Goal: Check status: Check status

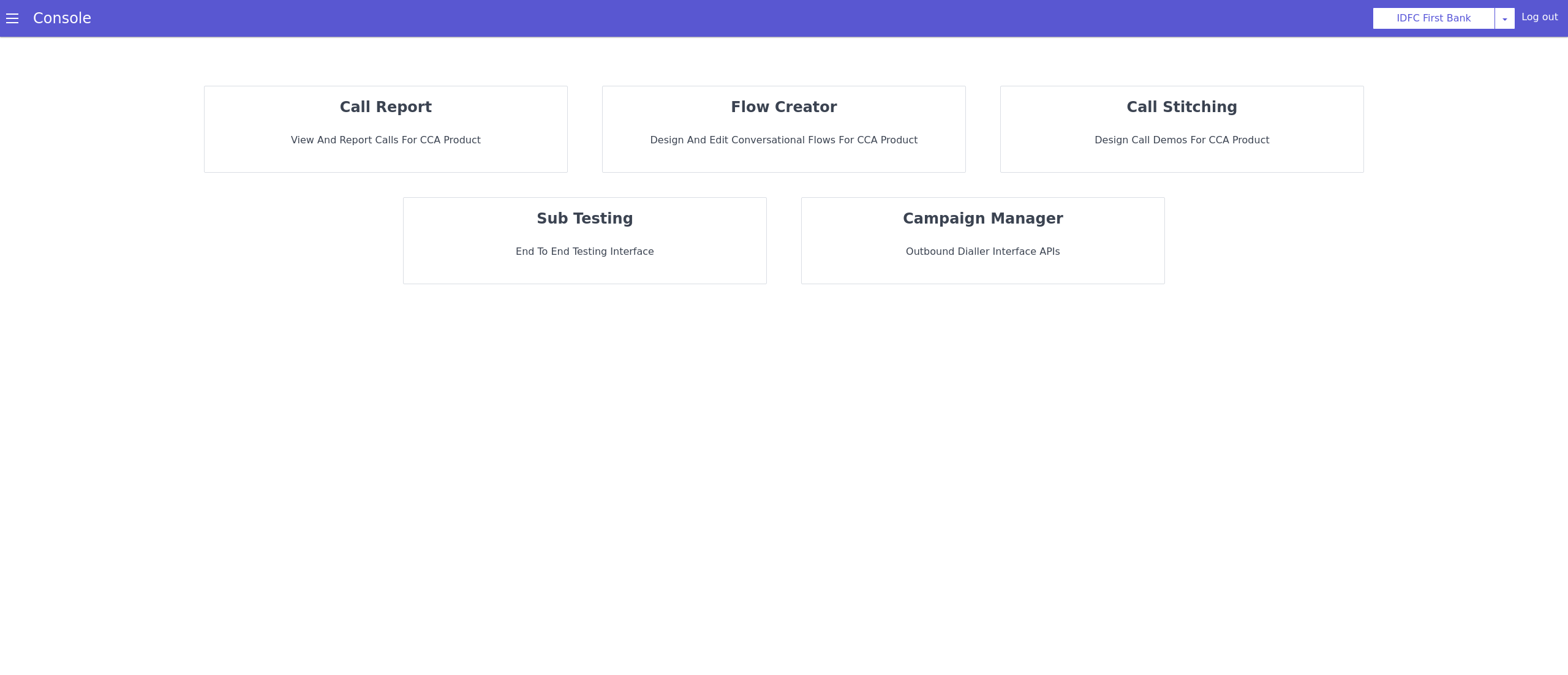
click at [530, 152] on div "call report View and report calls for CCA Product" at bounding box center [386, 129] width 363 height 86
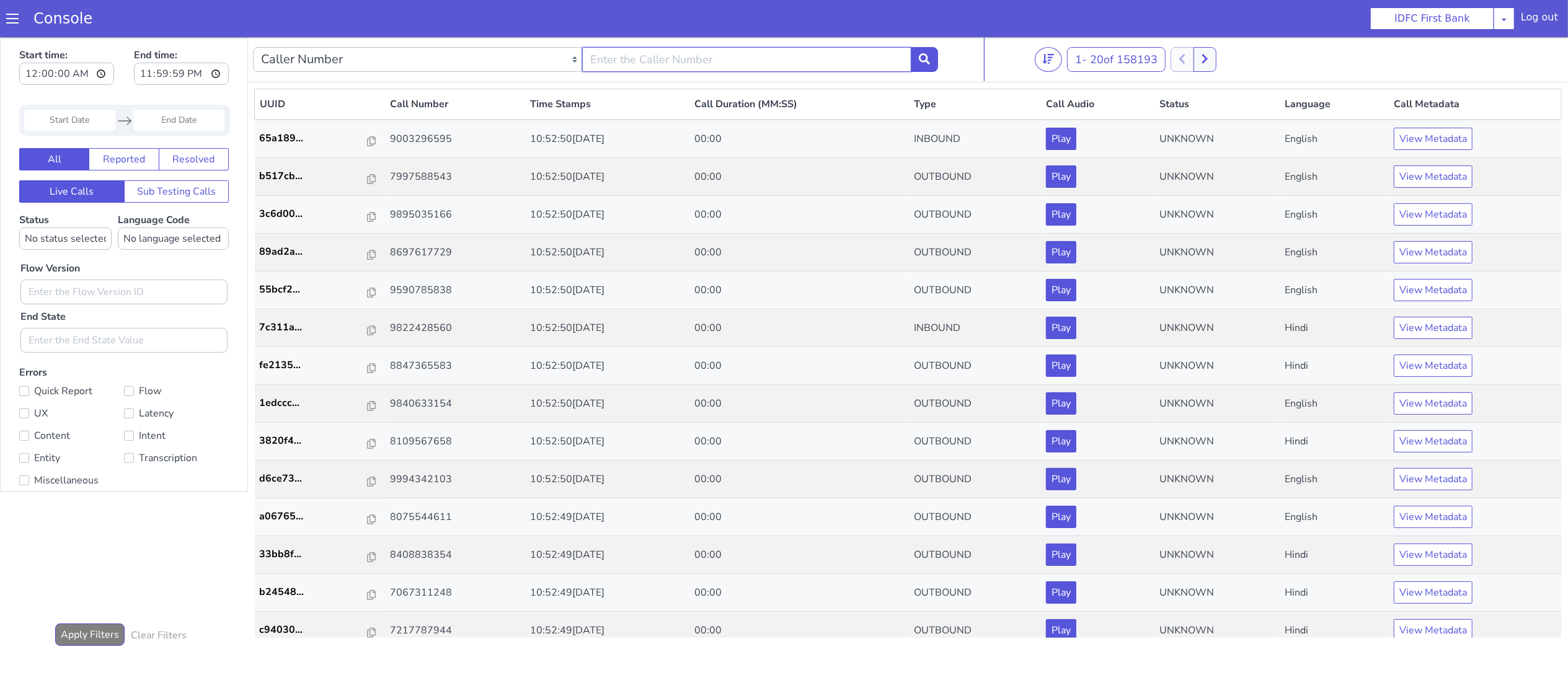
click at [723, 48] on input "text" at bounding box center [747, 59] width 330 height 25
type input "7849076224"
click at [929, 57] on icon at bounding box center [924, 59] width 11 height 11
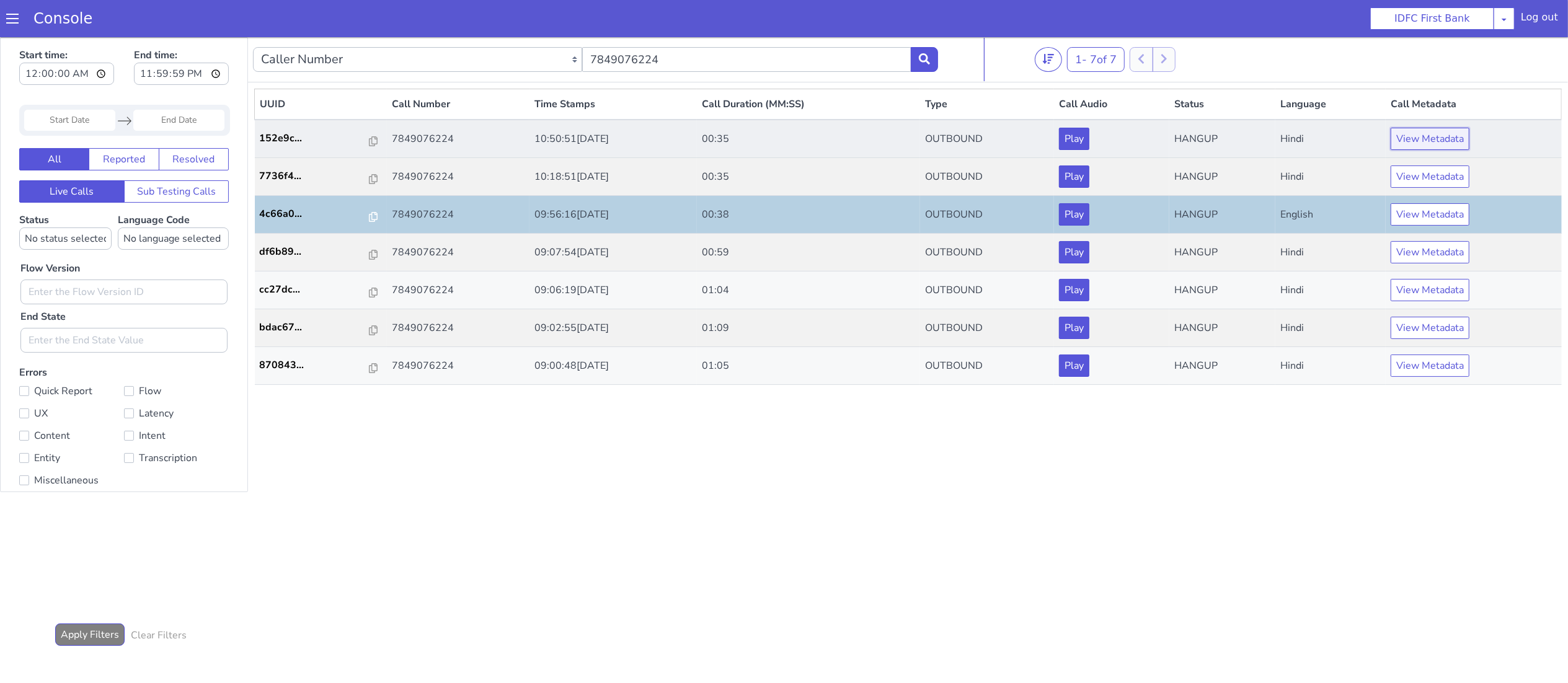
click at [1459, 138] on button "View Metadata" at bounding box center [1429, 139] width 79 height 23
